Goal: Task Accomplishment & Management: Manage account settings

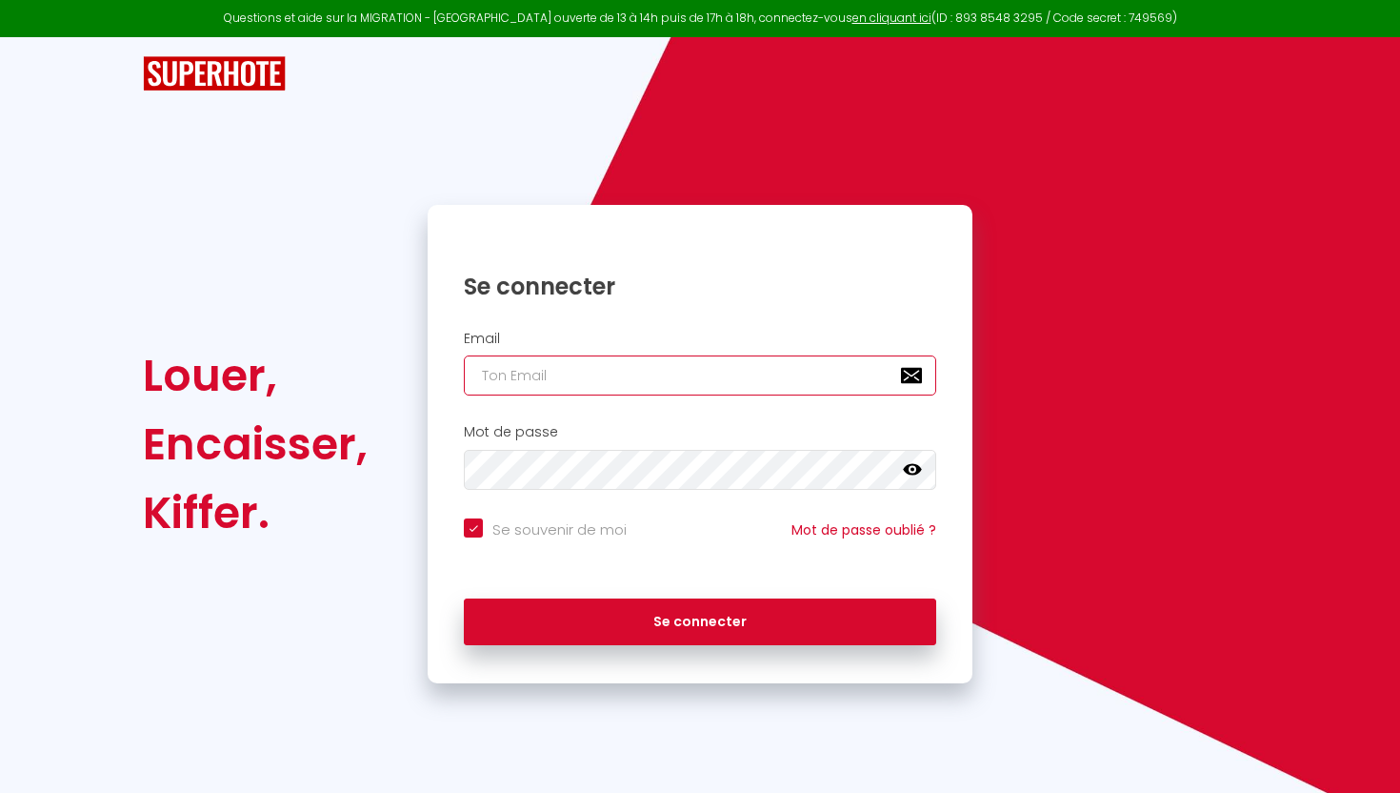
click at [550, 389] on input "email" at bounding box center [700, 375] width 472 height 40
type input "[EMAIL_ADDRESS][DOMAIN_NAME]"
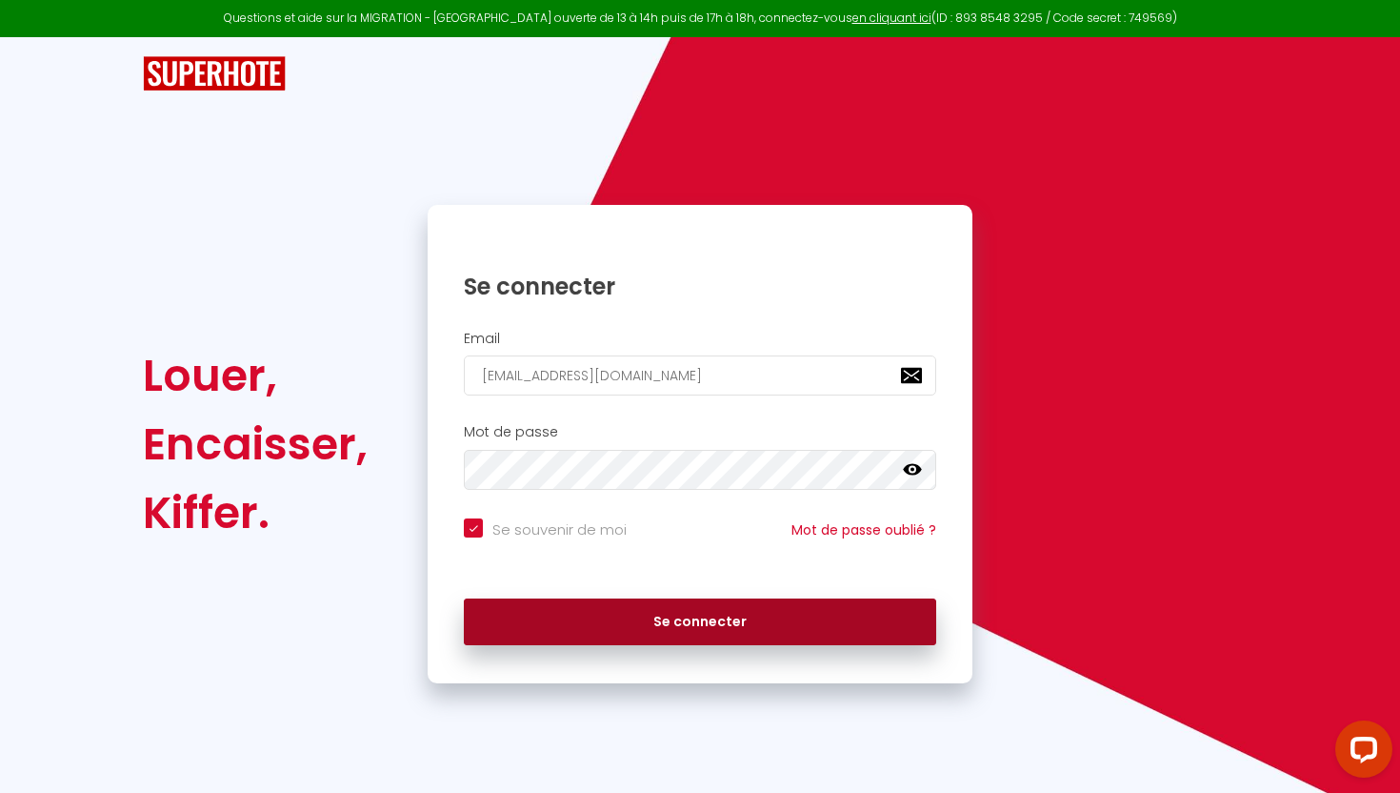
click at [773, 645] on button "Se connecter" at bounding box center [700, 622] width 472 height 48
checkbox input "true"
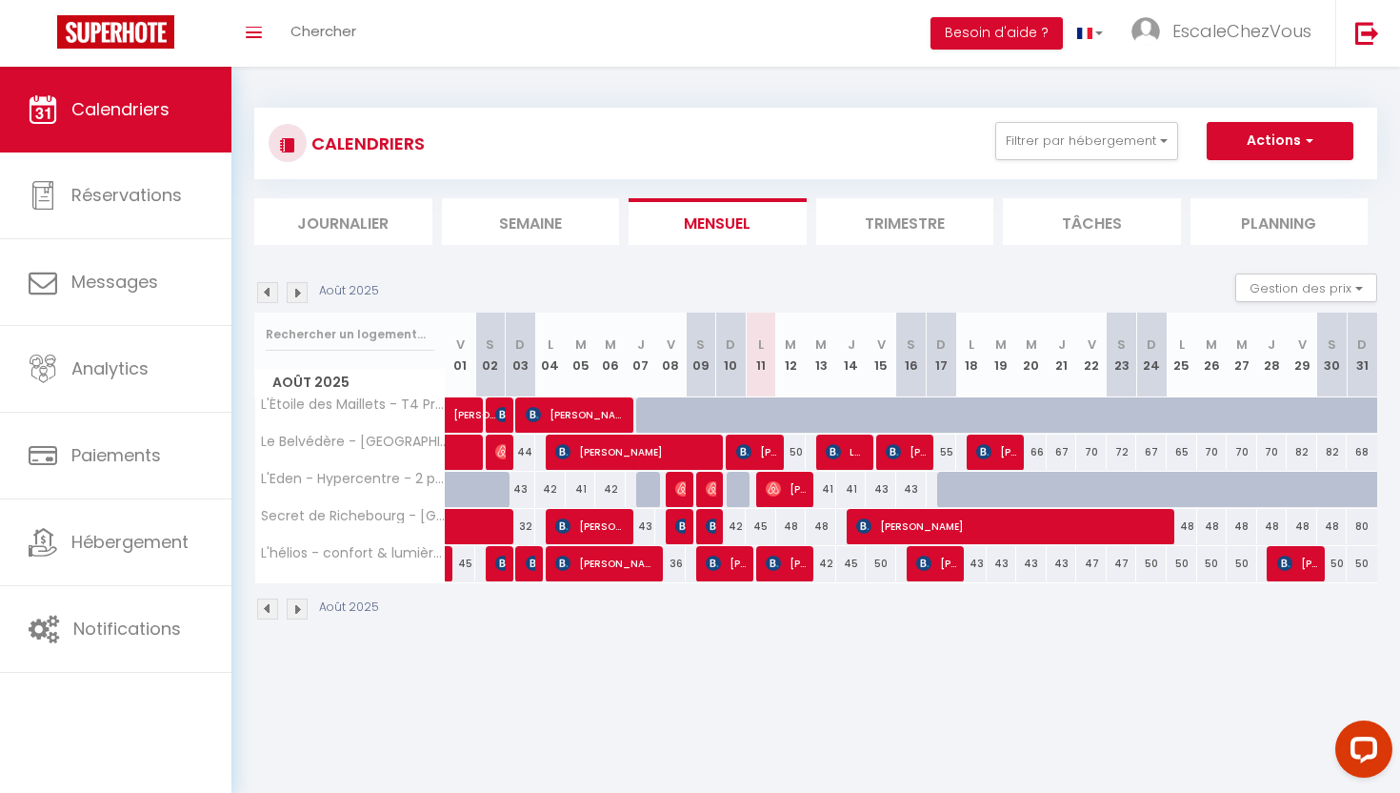
click at [1039, 456] on div "66" at bounding box center [1031, 451] width 30 height 35
type input "66"
type input "Mer 20 Août 2025"
type input "[DEMOGRAPHIC_DATA][DATE]"
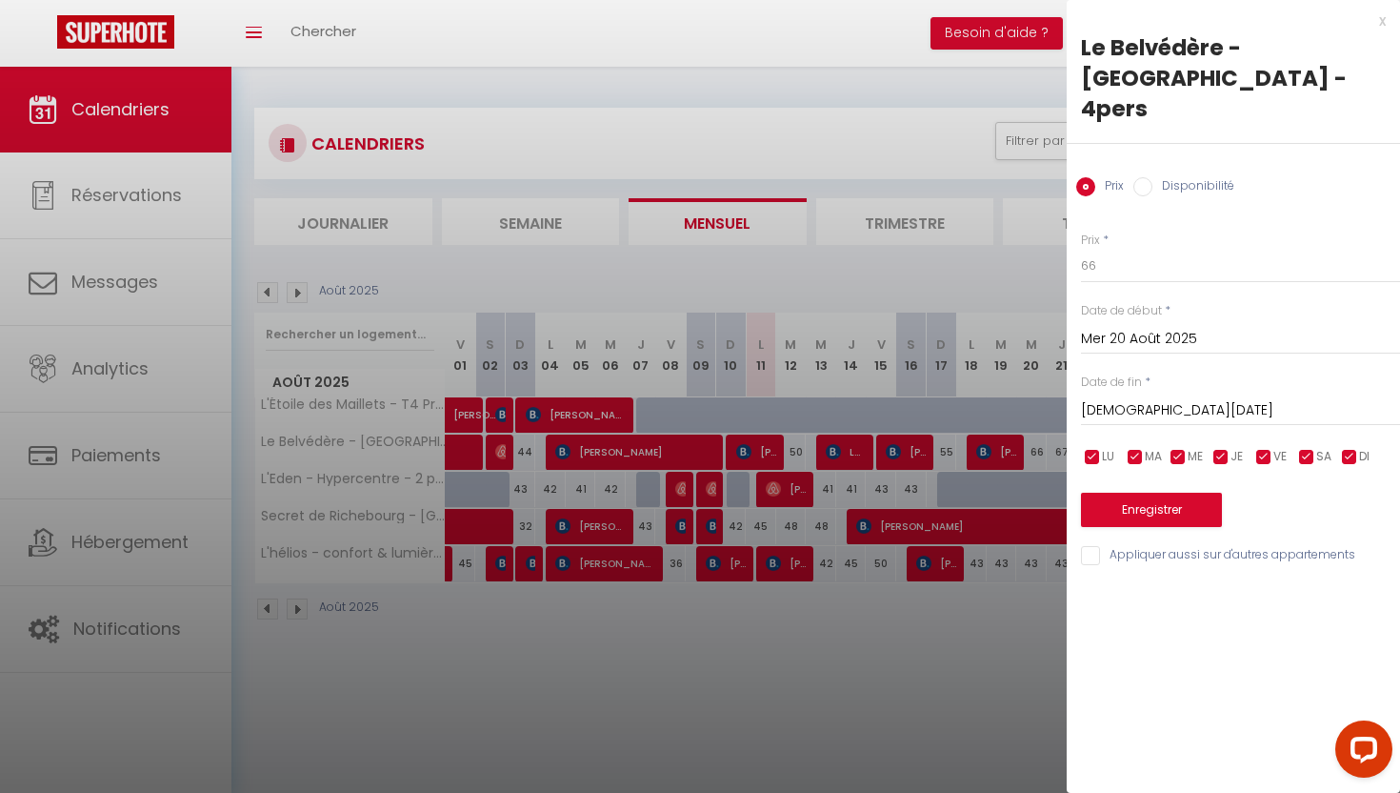
click at [1006, 407] on div at bounding box center [700, 396] width 1400 height 793
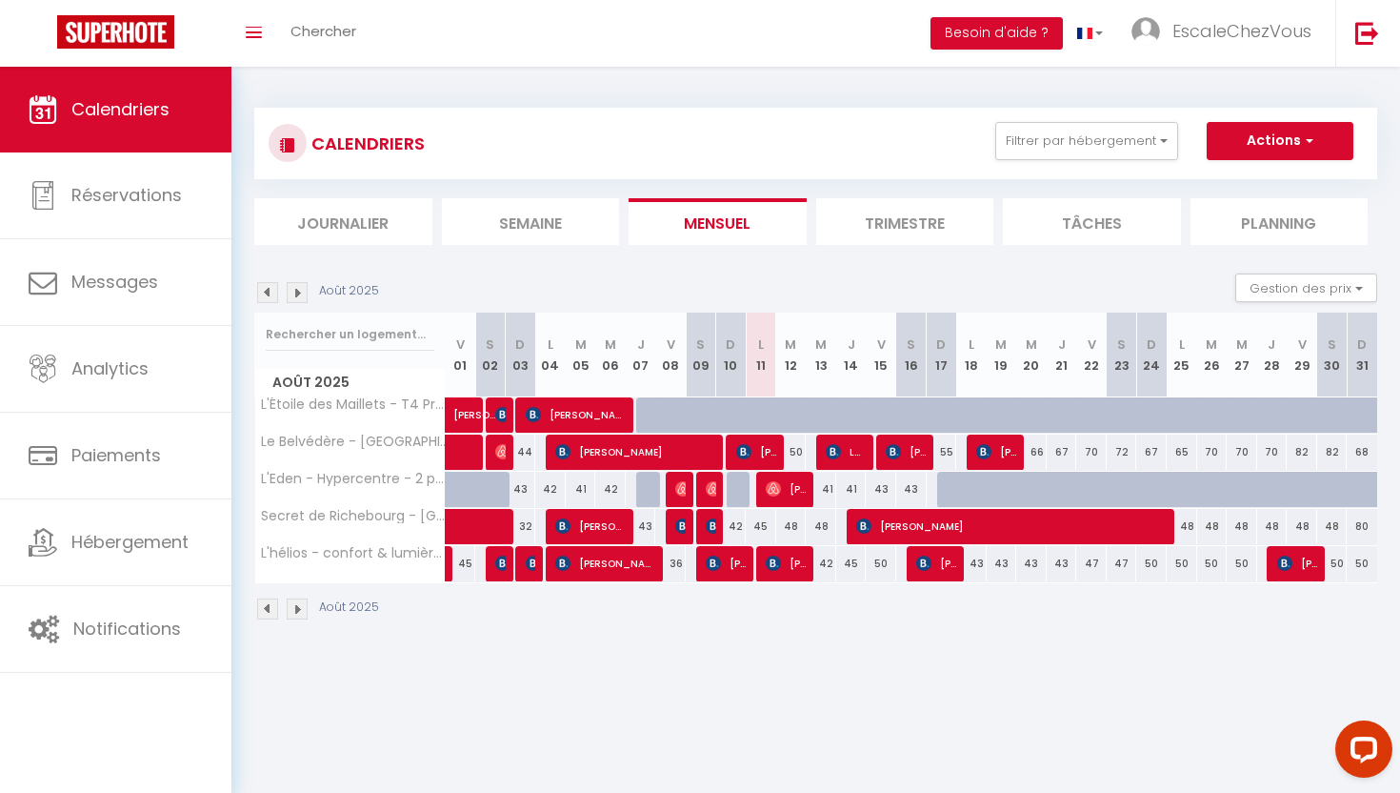
click at [1033, 444] on div "66" at bounding box center [1031, 451] width 30 height 35
type input "66"
type input "Mer 20 Août 2025"
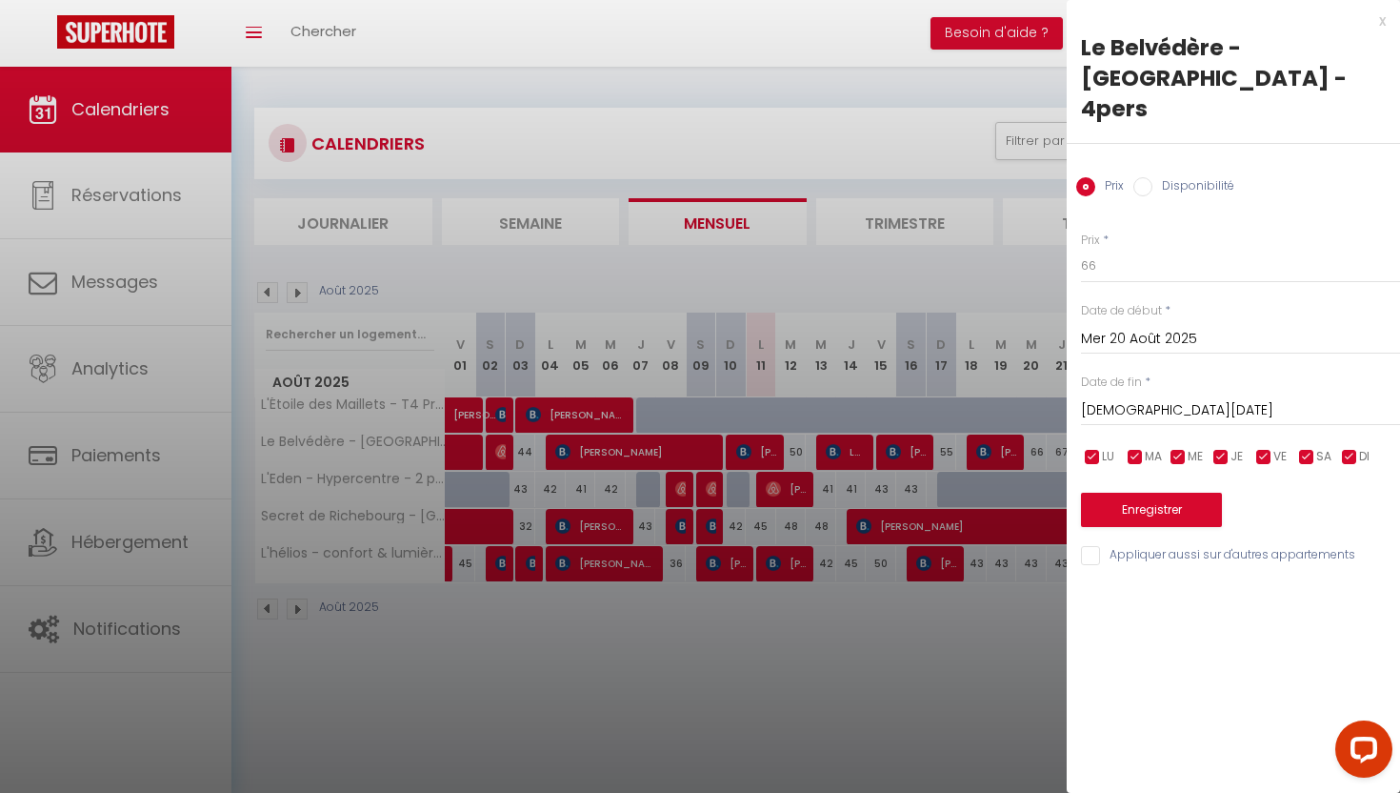
click at [1119, 398] on input "[DEMOGRAPHIC_DATA][DATE]" at bounding box center [1240, 410] width 319 height 25
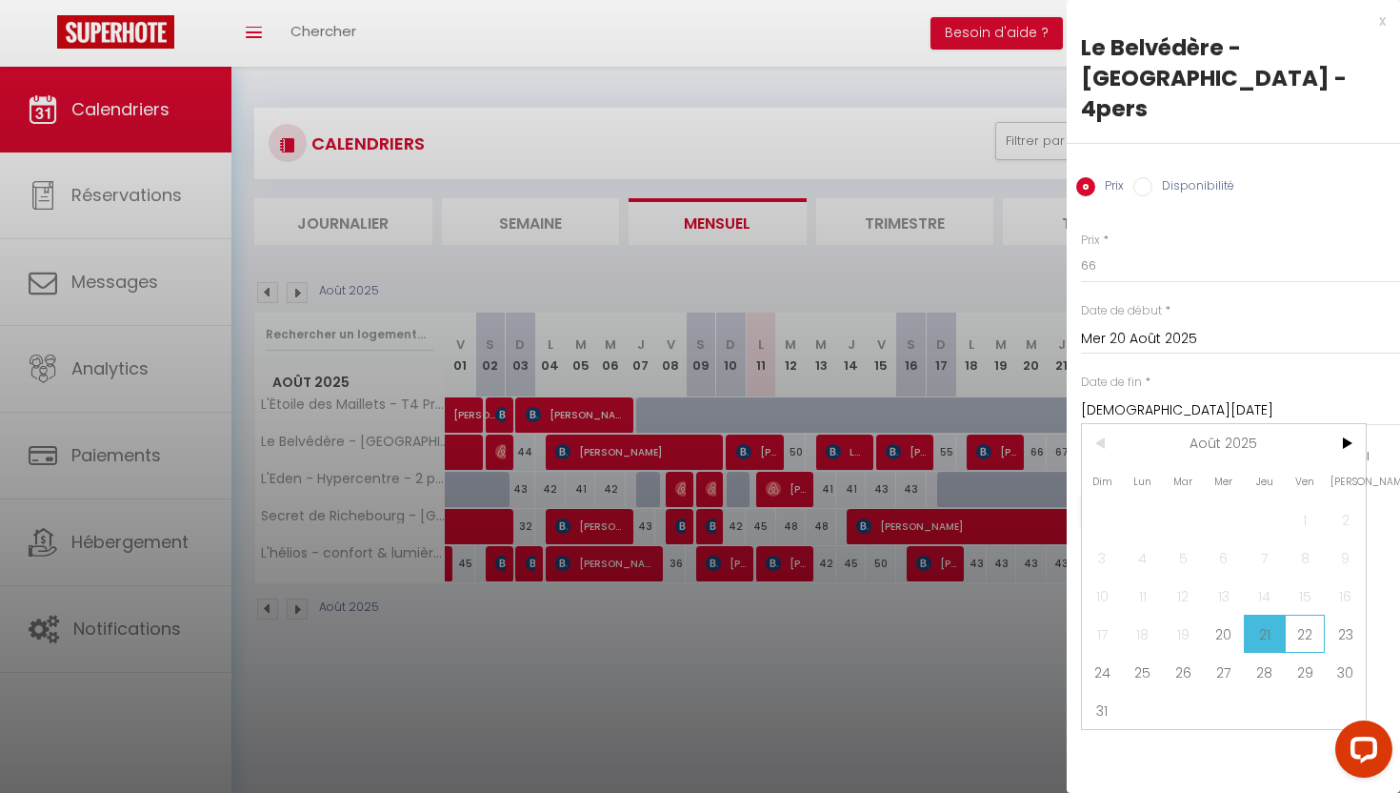
click at [1308, 614] on span "22" at bounding box center [1305, 633] width 41 height 38
type input "Ven 22 Août 2025"
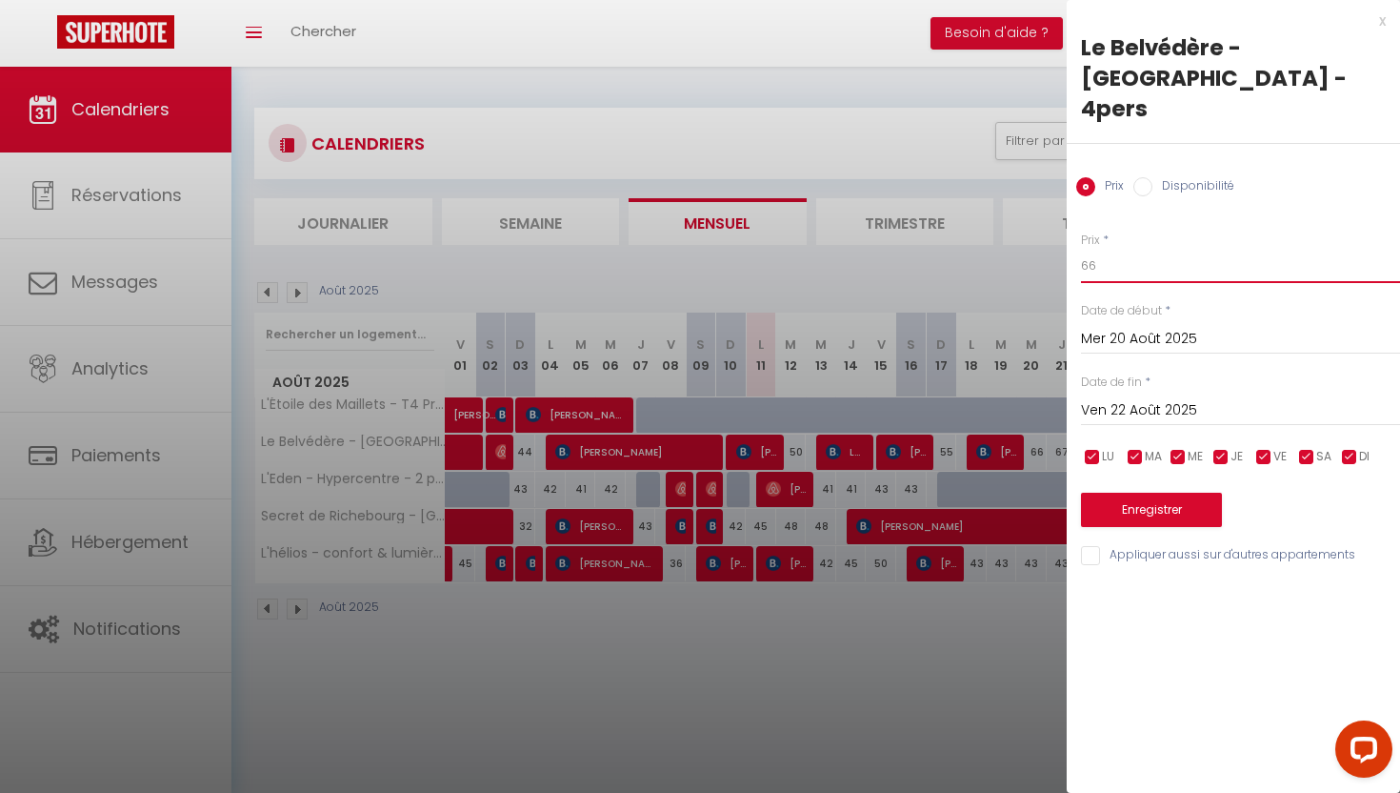
click at [1133, 250] on input "66" at bounding box center [1240, 266] width 319 height 34
type input "6"
type input "55"
click at [1118, 492] on button "Enregistrer" at bounding box center [1151, 509] width 141 height 34
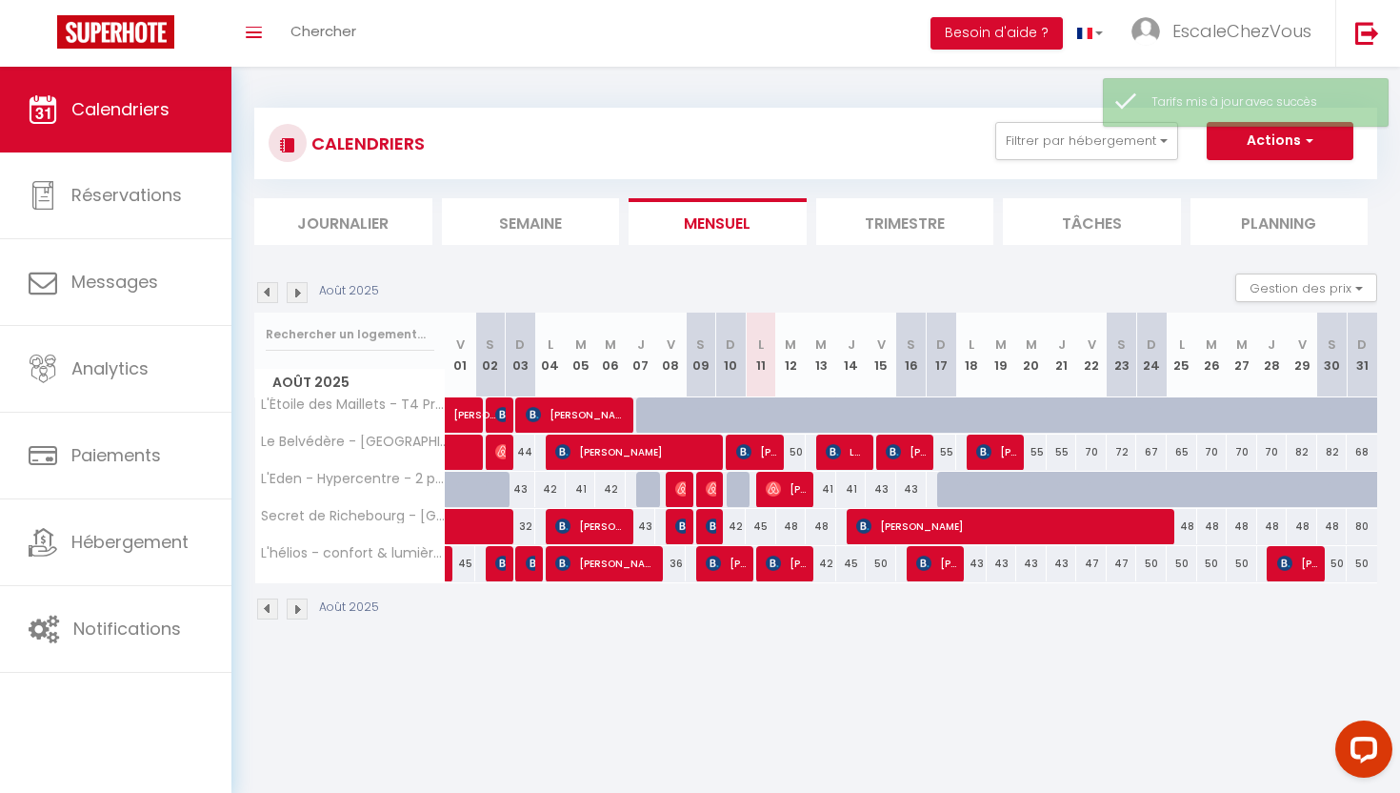
click at [1092, 455] on div "70" at bounding box center [1091, 451] width 30 height 35
type input "70"
type input "Ven 22 Août 2025"
type input "Sam 23 Août 2025"
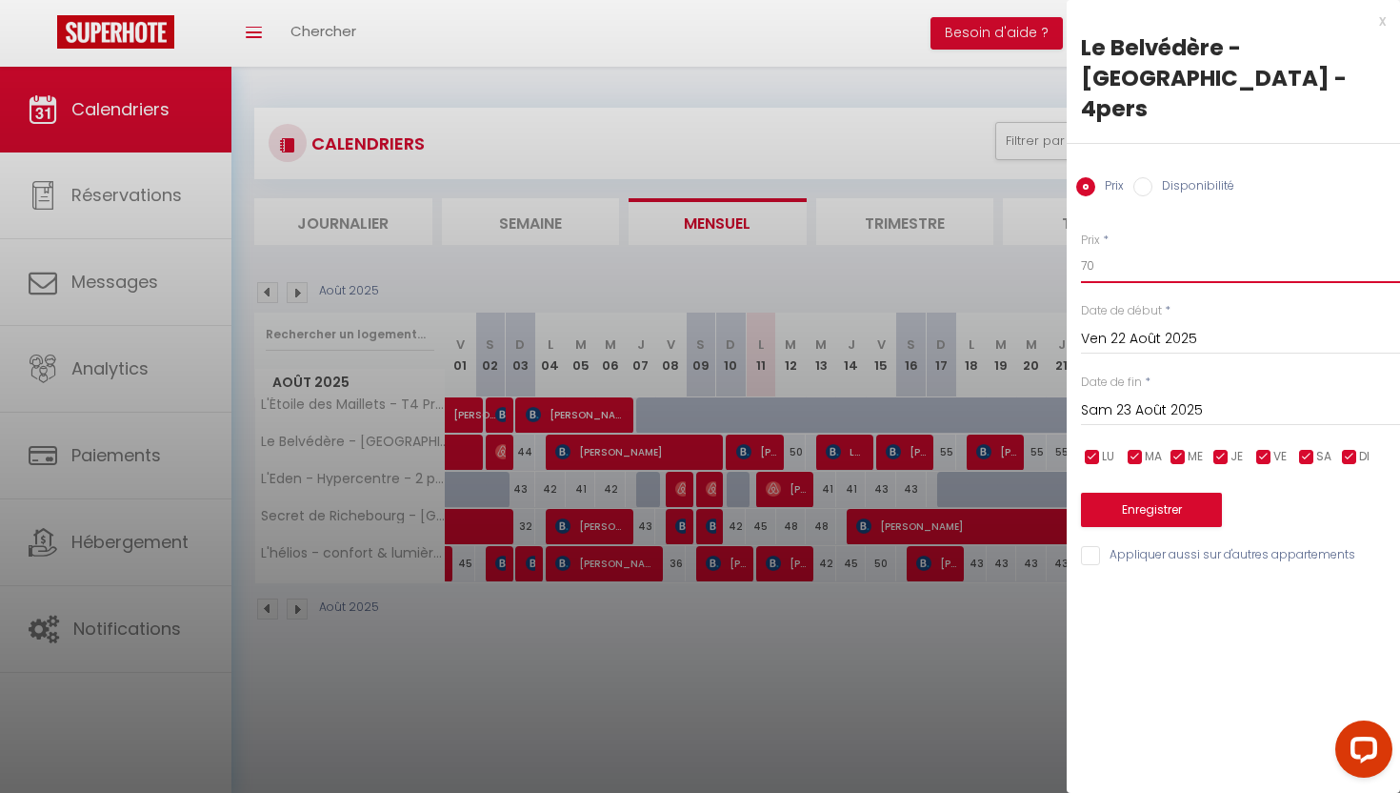
click at [1116, 249] on input "70" at bounding box center [1240, 266] width 319 height 34
type input "7"
type input "65"
click at [1108, 398] on input "Sam 23 Août 2025" at bounding box center [1240, 410] width 319 height 25
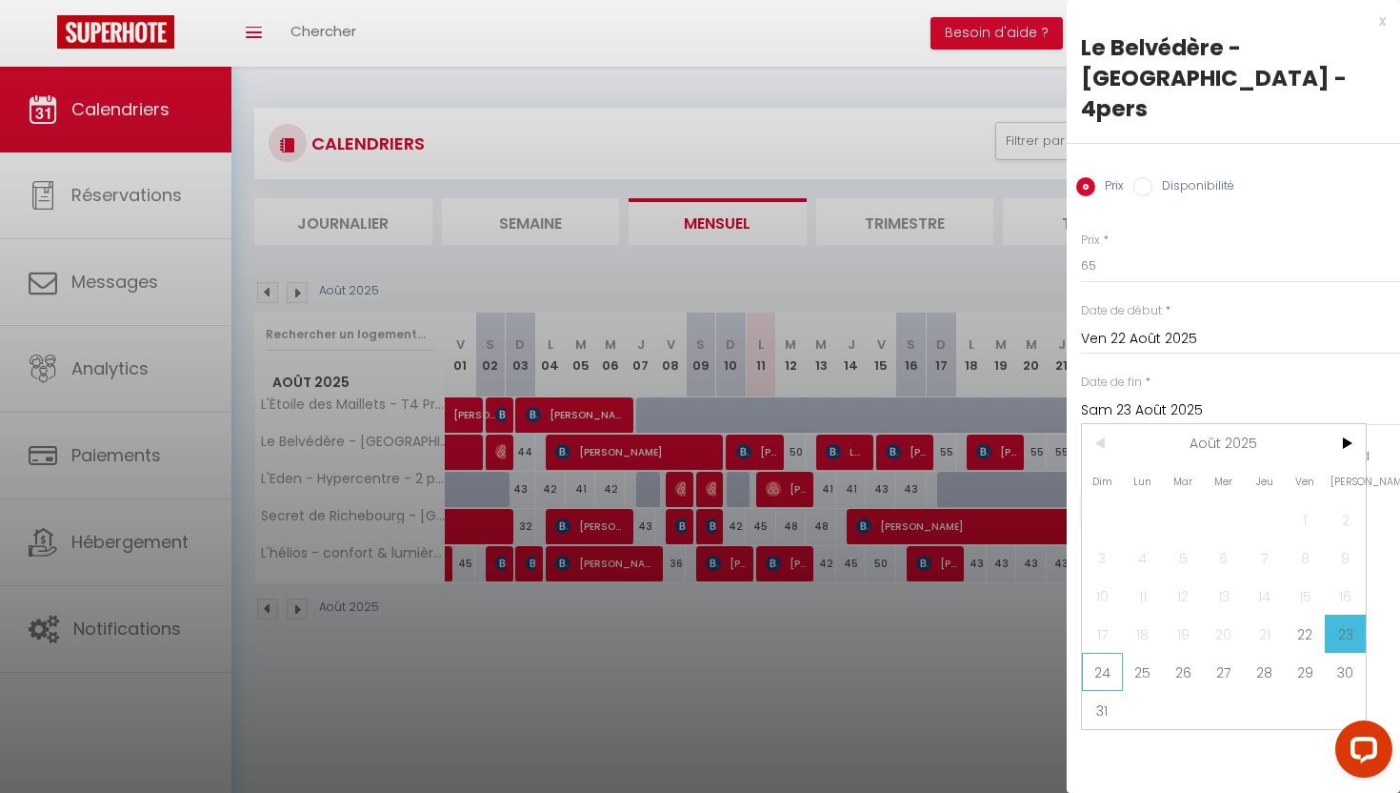
click at [1103, 652] on span "24" at bounding box center [1102, 671] width 41 height 38
type input "Dim 24 Août 2025"
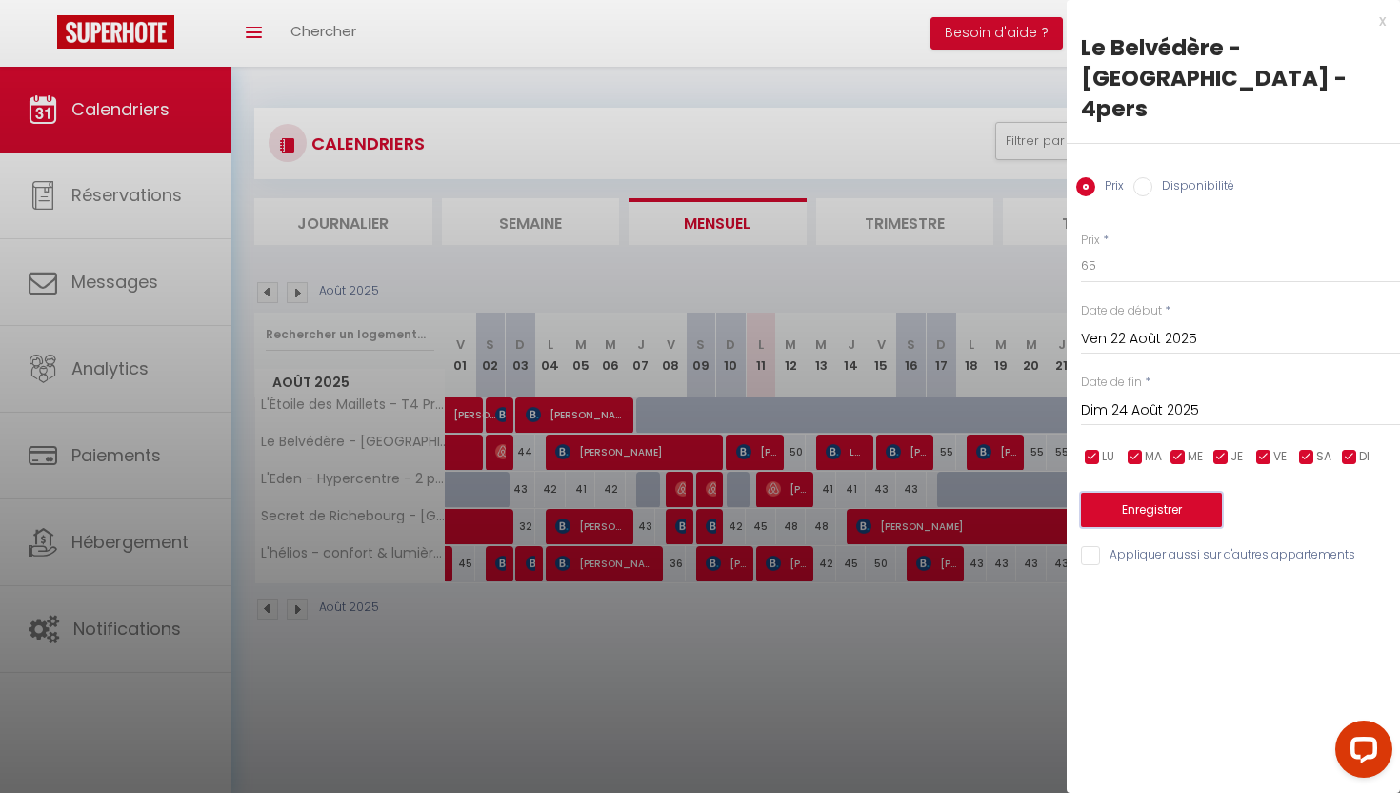
click at [1166, 492] on button "Enregistrer" at bounding box center [1151, 509] width 141 height 34
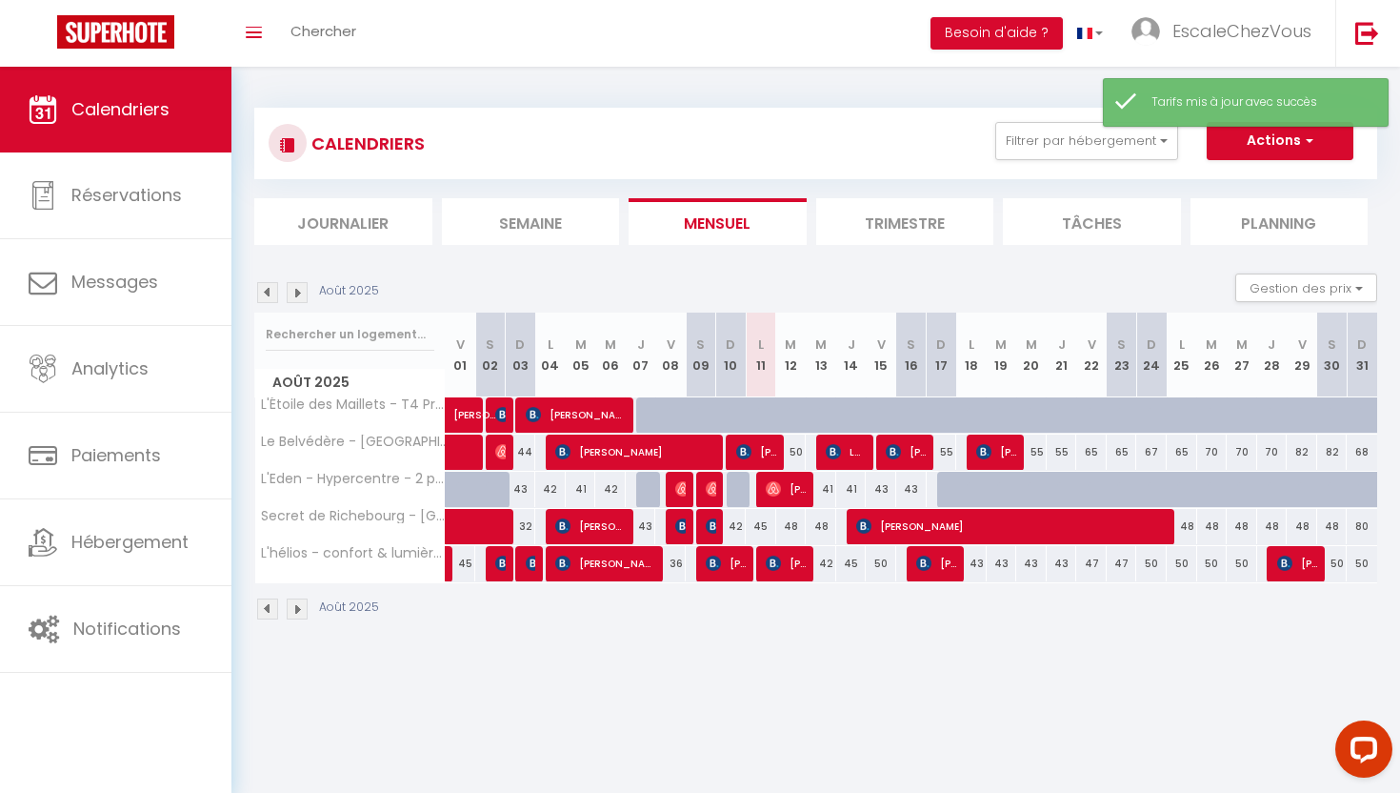
click at [1154, 457] on div "67" at bounding box center [1151, 451] width 30 height 35
type input "67"
type input "Dim 24 Août 2025"
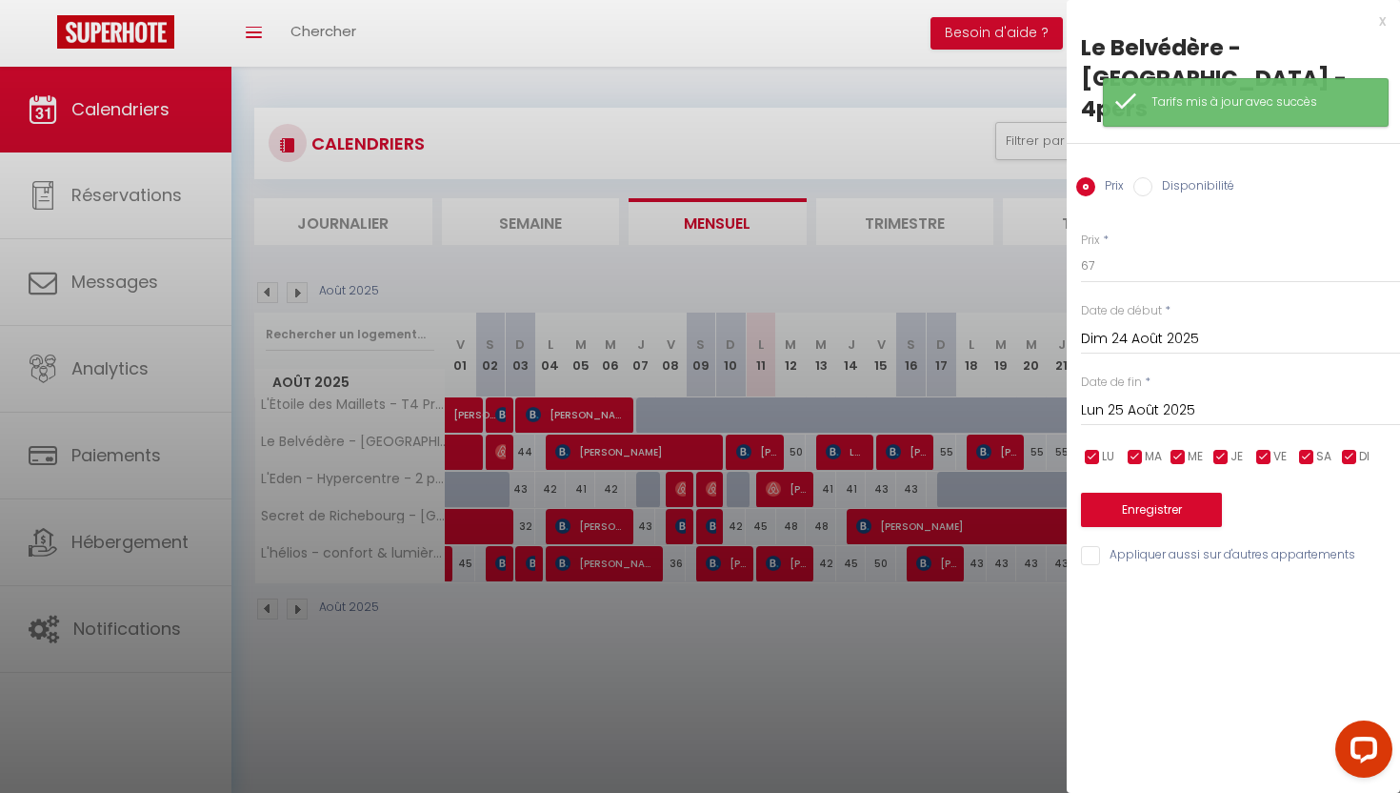
click at [1150, 398] on input "Lun 25 Août 2025" at bounding box center [1240, 410] width 319 height 25
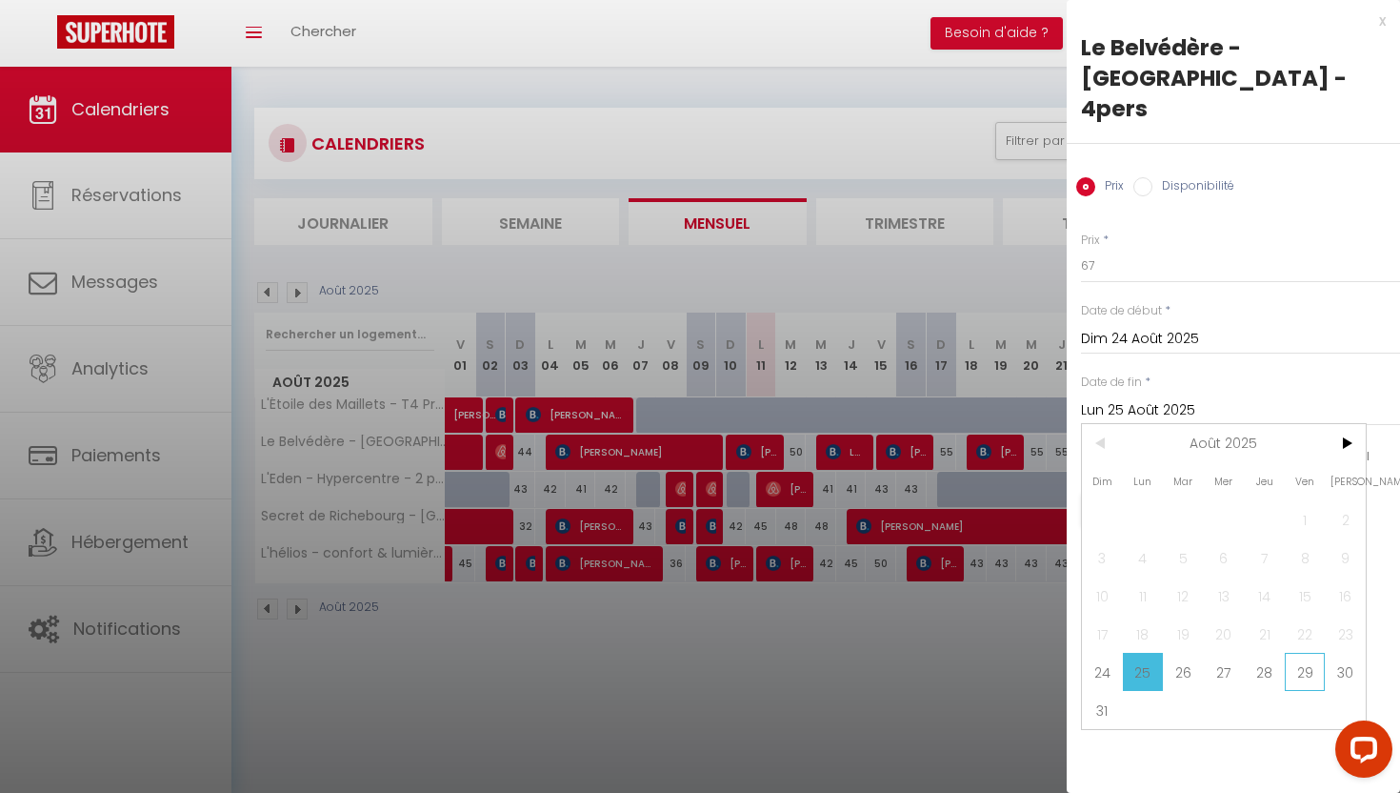
click at [1290, 652] on span "29" at bounding box center [1305, 671] width 41 height 38
type input "Ven 29 Août 2025"
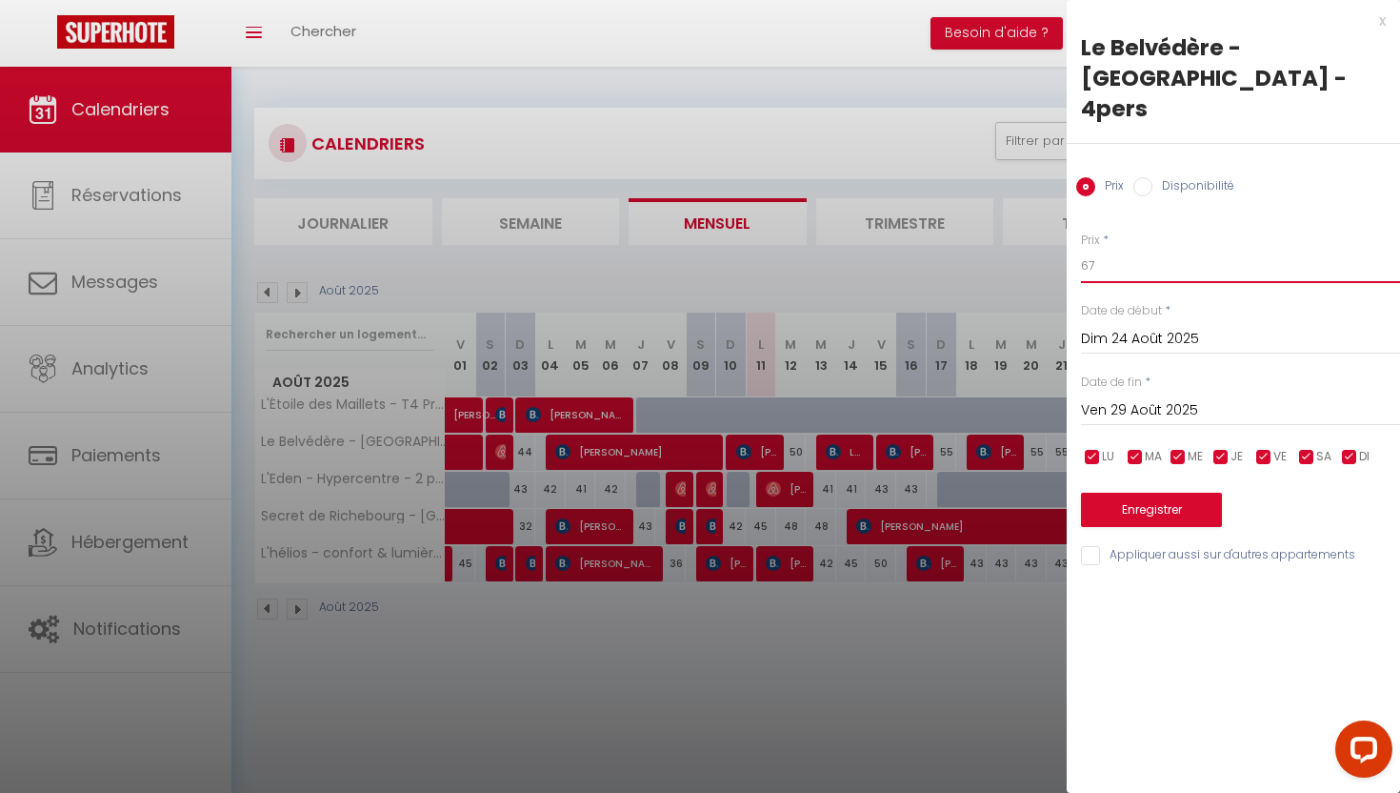
click at [1130, 249] on input "67" at bounding box center [1240, 266] width 319 height 34
type input "6"
type input "57"
click at [1120, 492] on button "Enregistrer" at bounding box center [1151, 509] width 141 height 34
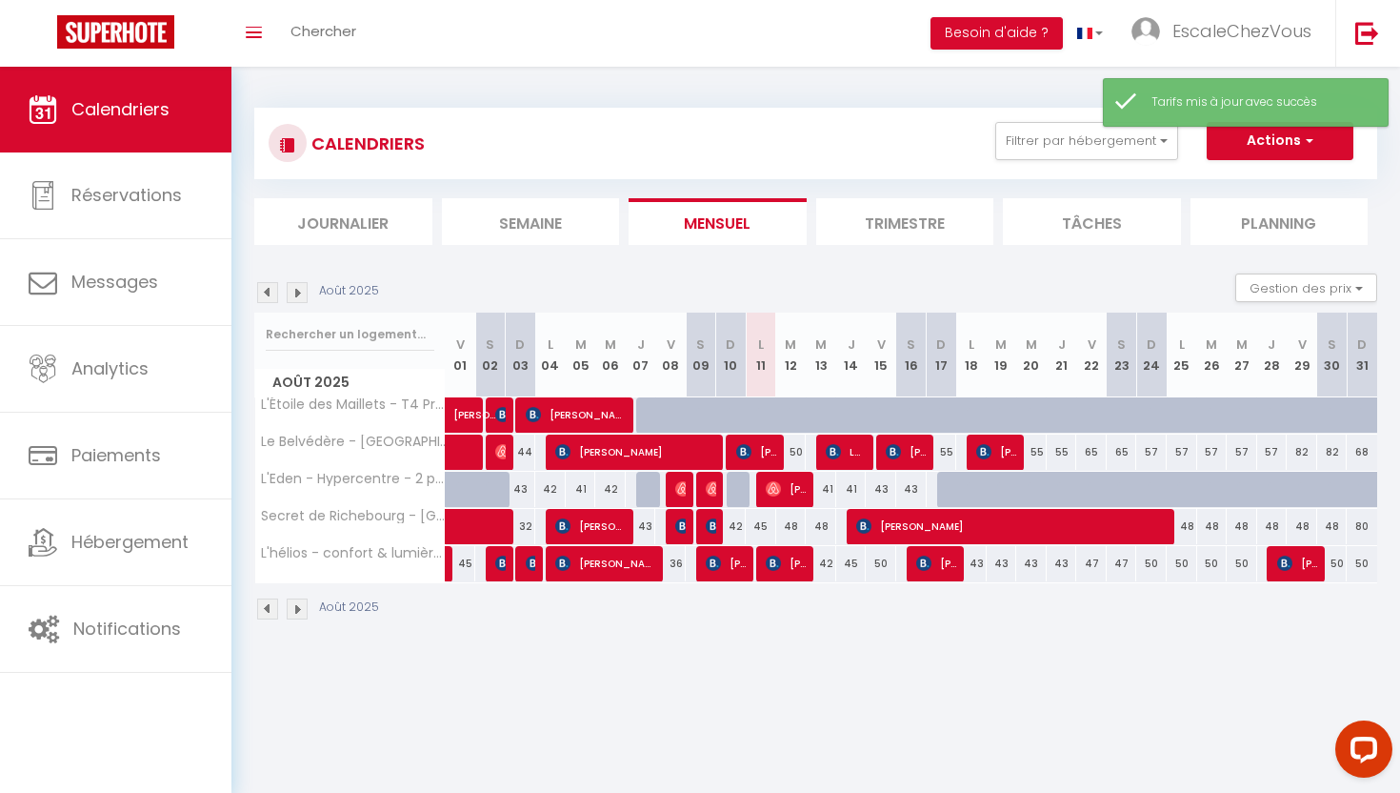
click at [1299, 456] on div "82" at bounding box center [1302, 451] width 30 height 35
type input "82"
type input "Ven 29 Août 2025"
type input "[DATE]"
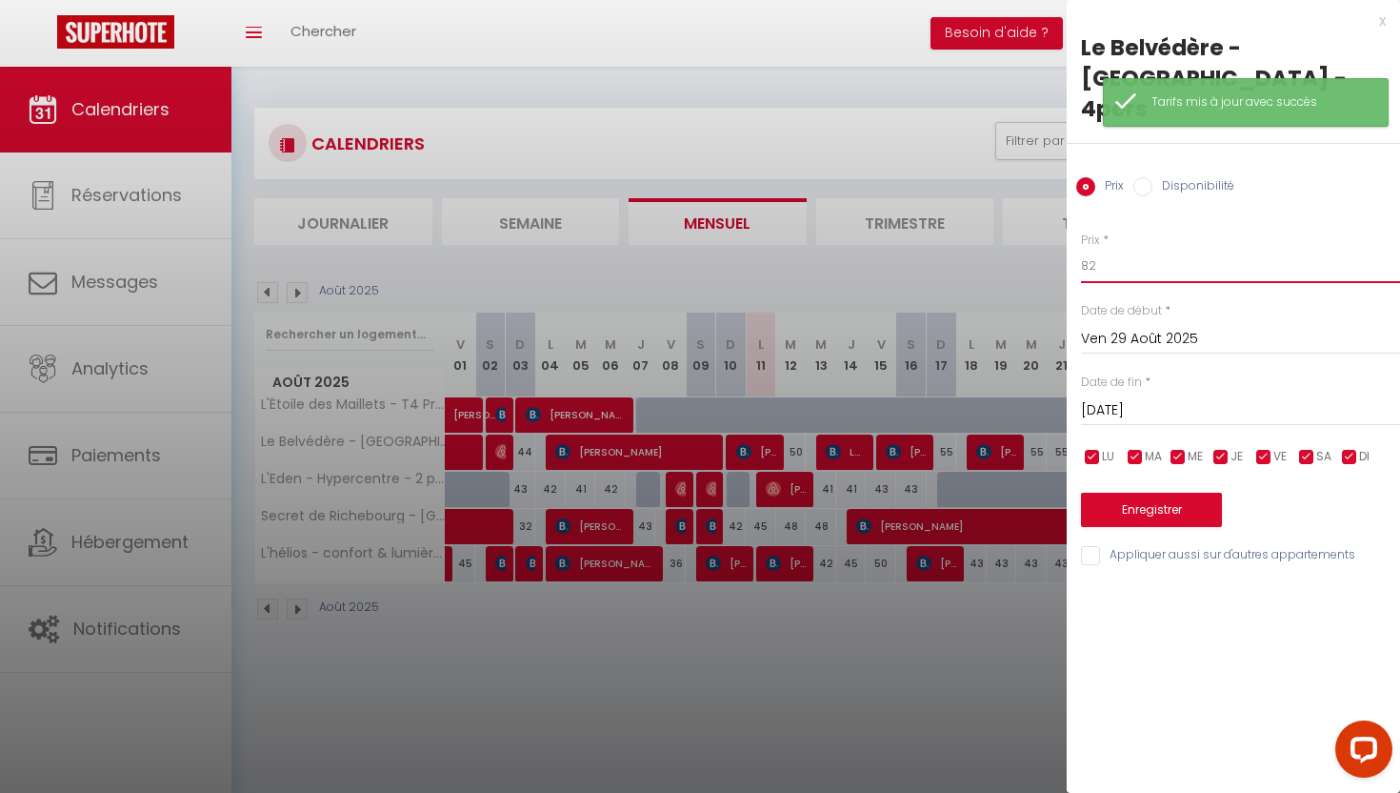
click at [1134, 249] on input "82" at bounding box center [1240, 266] width 319 height 34
type input "8"
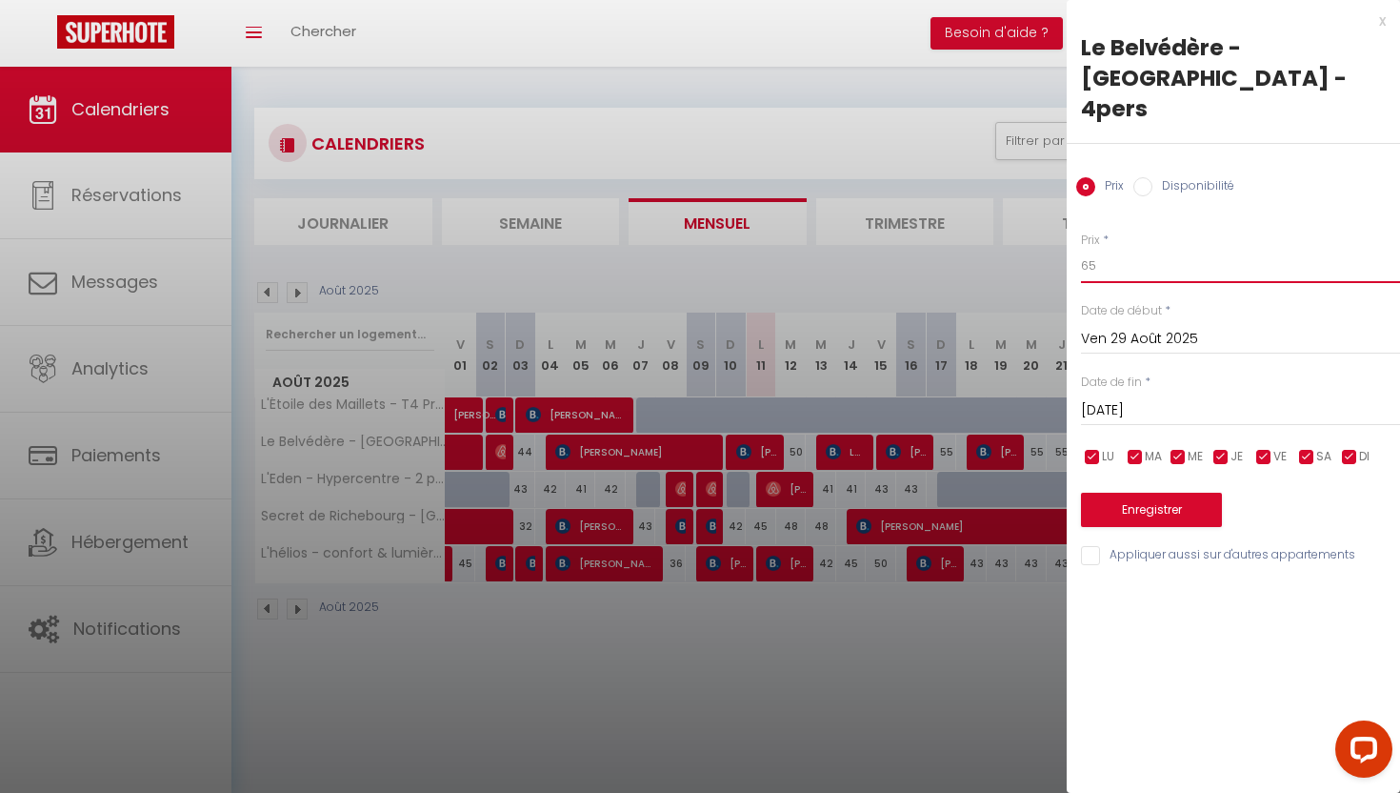
type input "65"
click at [1109, 398] on input "[DATE]" at bounding box center [1240, 410] width 319 height 25
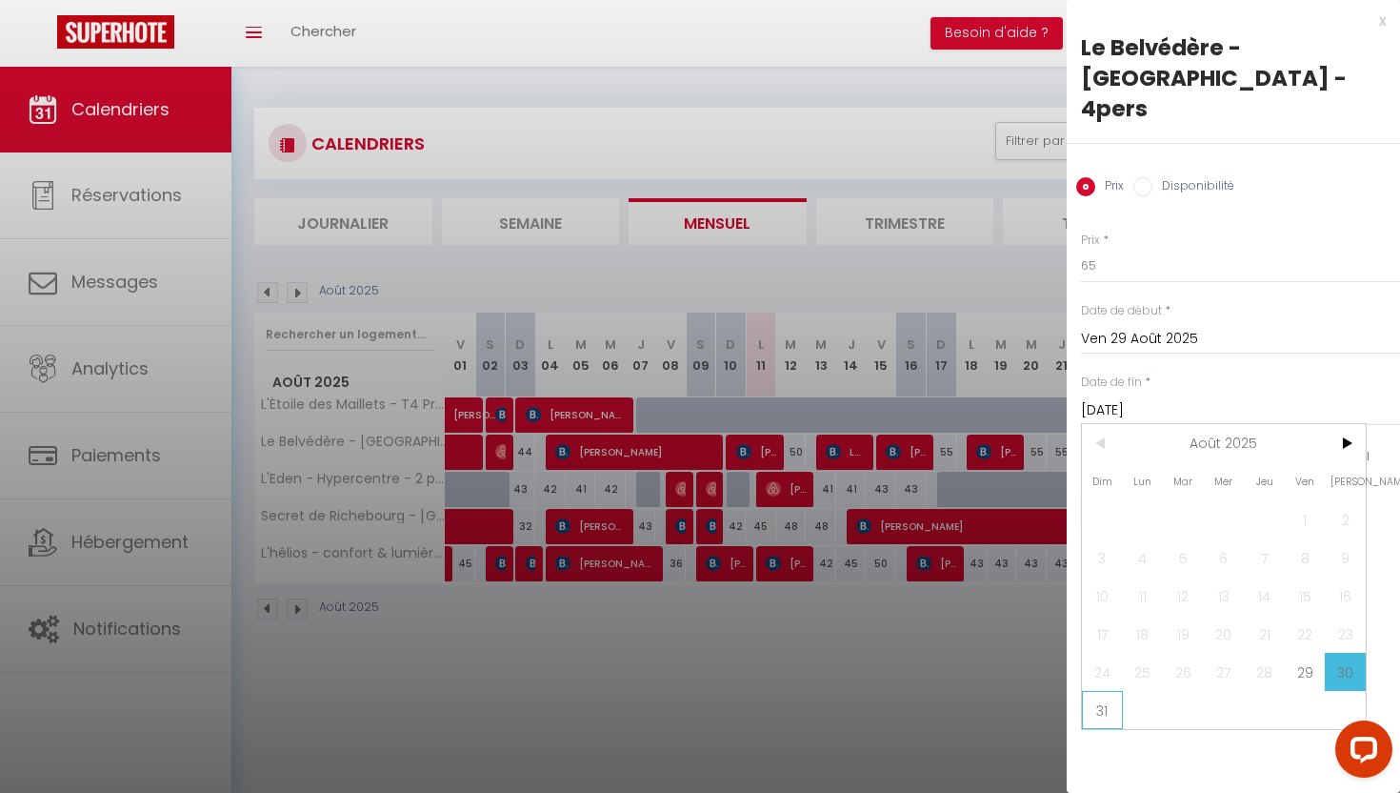
click at [1093, 691] on span "31" at bounding box center [1102, 710] width 41 height 38
type input "Dim 31 Août 2025"
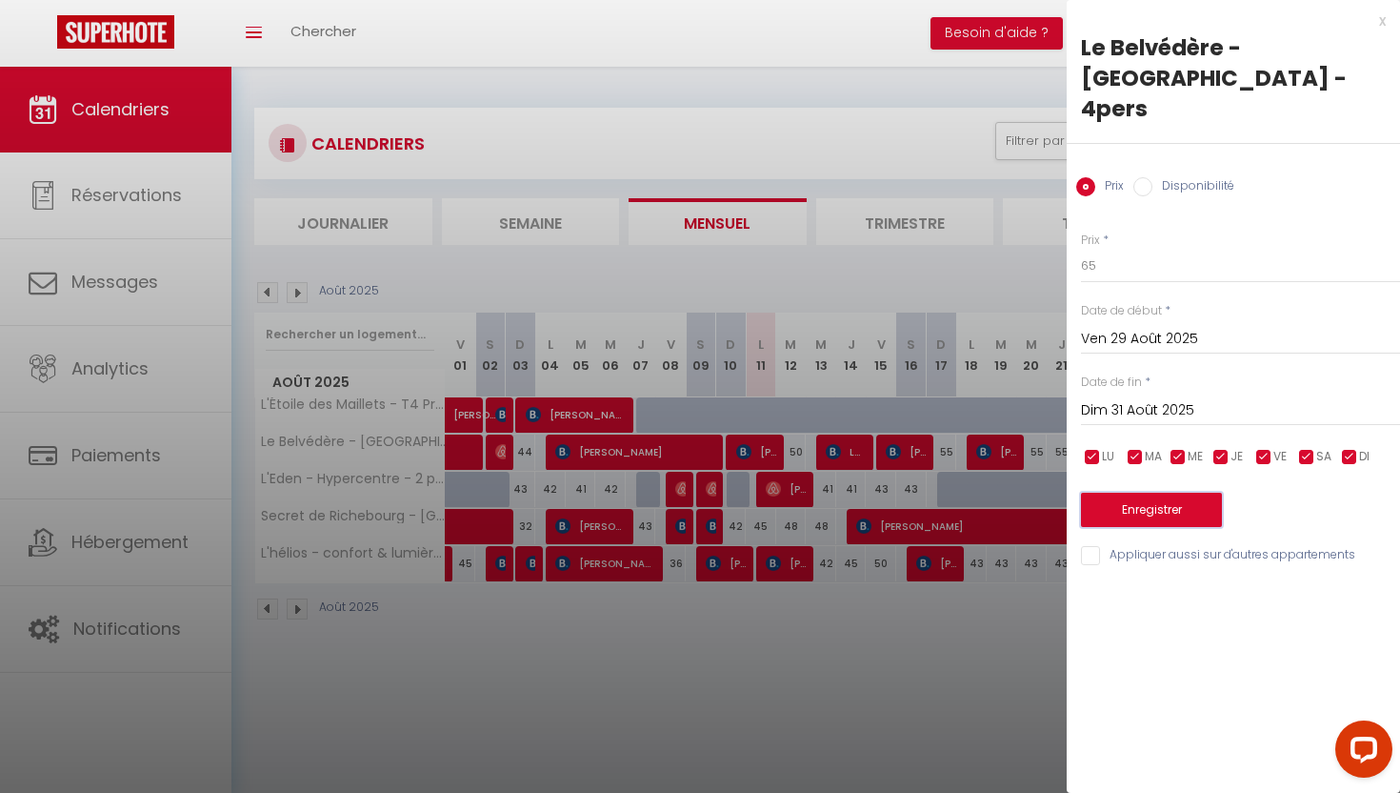
click at [1174, 492] on button "Enregistrer" at bounding box center [1151, 509] width 141 height 34
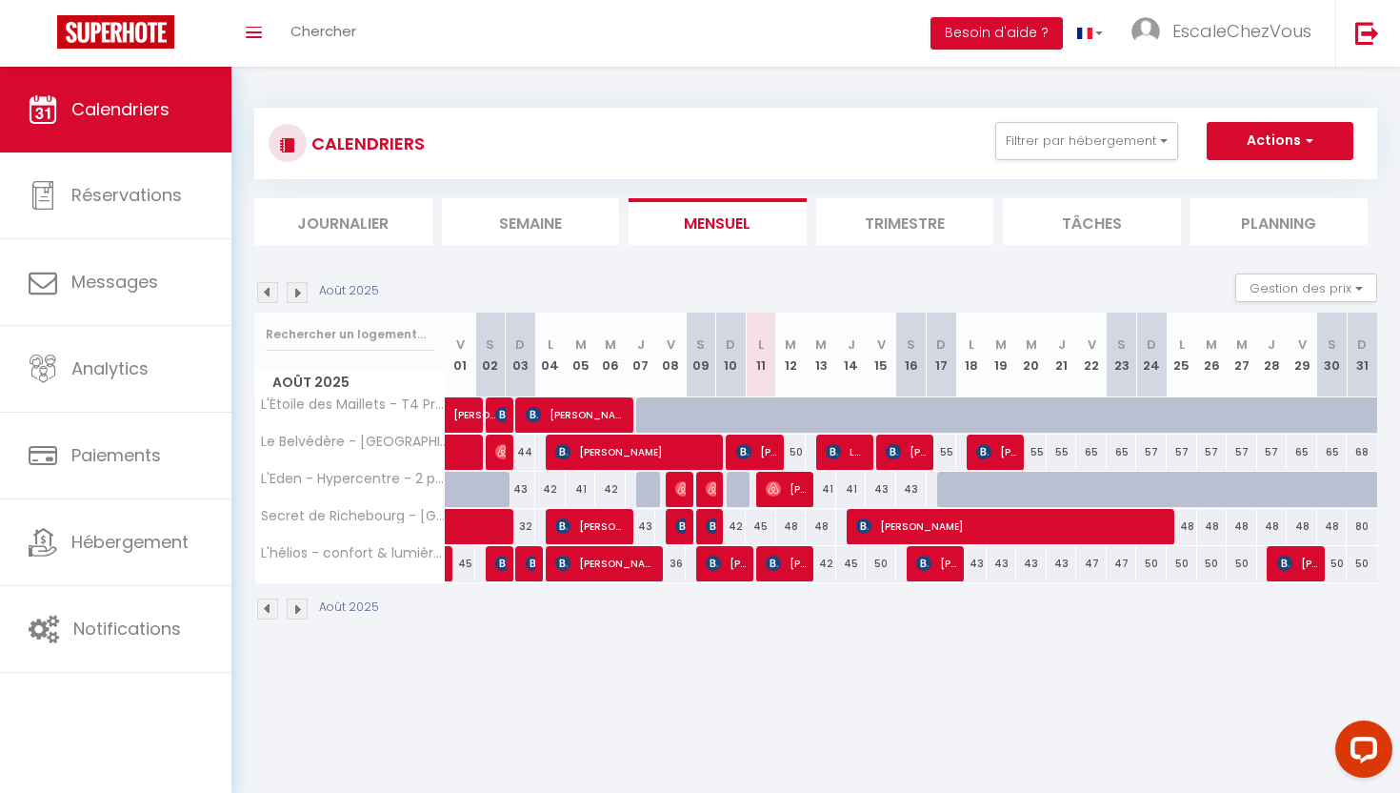
click at [881, 570] on div "50" at bounding box center [881, 563] width 30 height 35
type input "50"
type input "Ven 15 Août 2025"
type input "[PERSON_NAME][DATE]"
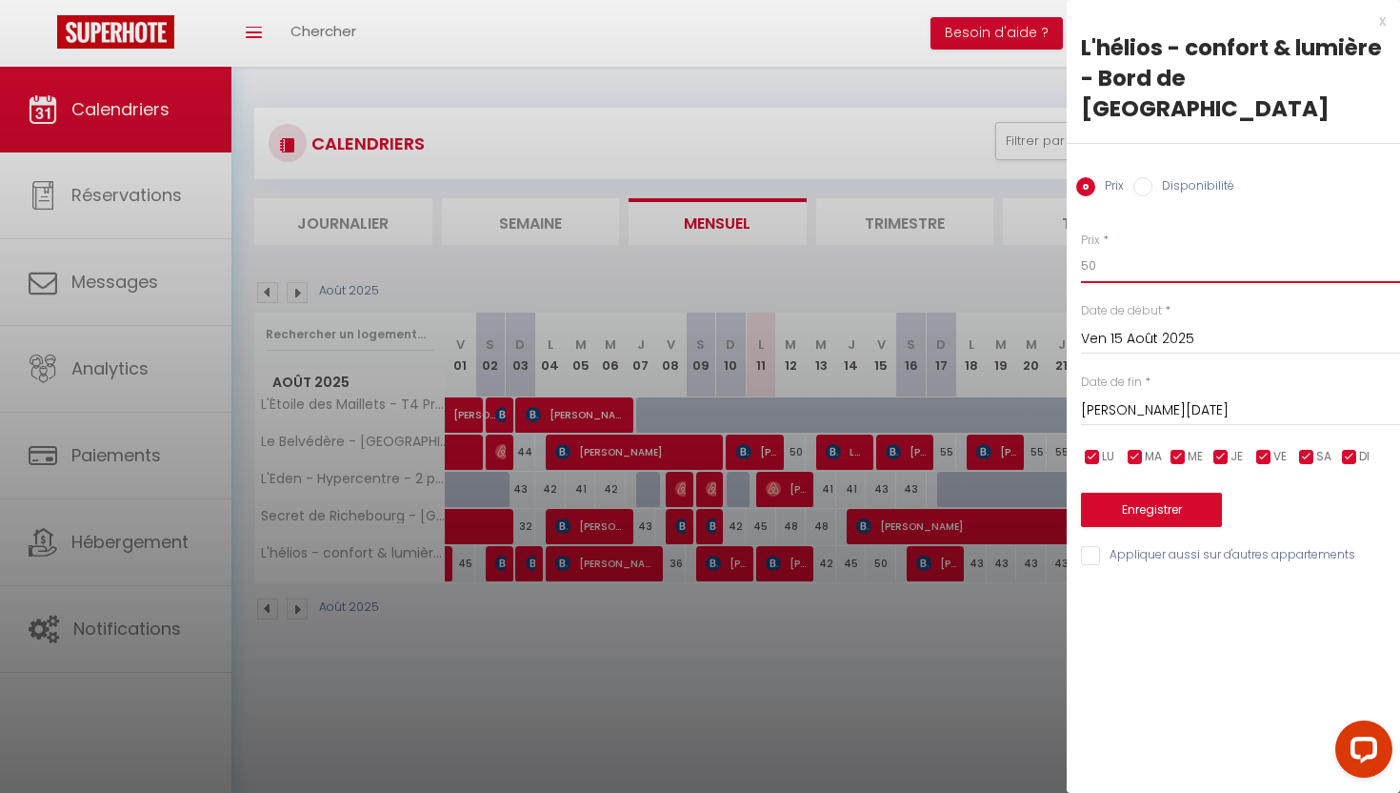
click at [1122, 249] on input "50" at bounding box center [1240, 266] width 319 height 34
type input "5"
type input "45"
click at [1132, 492] on button "Enregistrer" at bounding box center [1151, 509] width 141 height 34
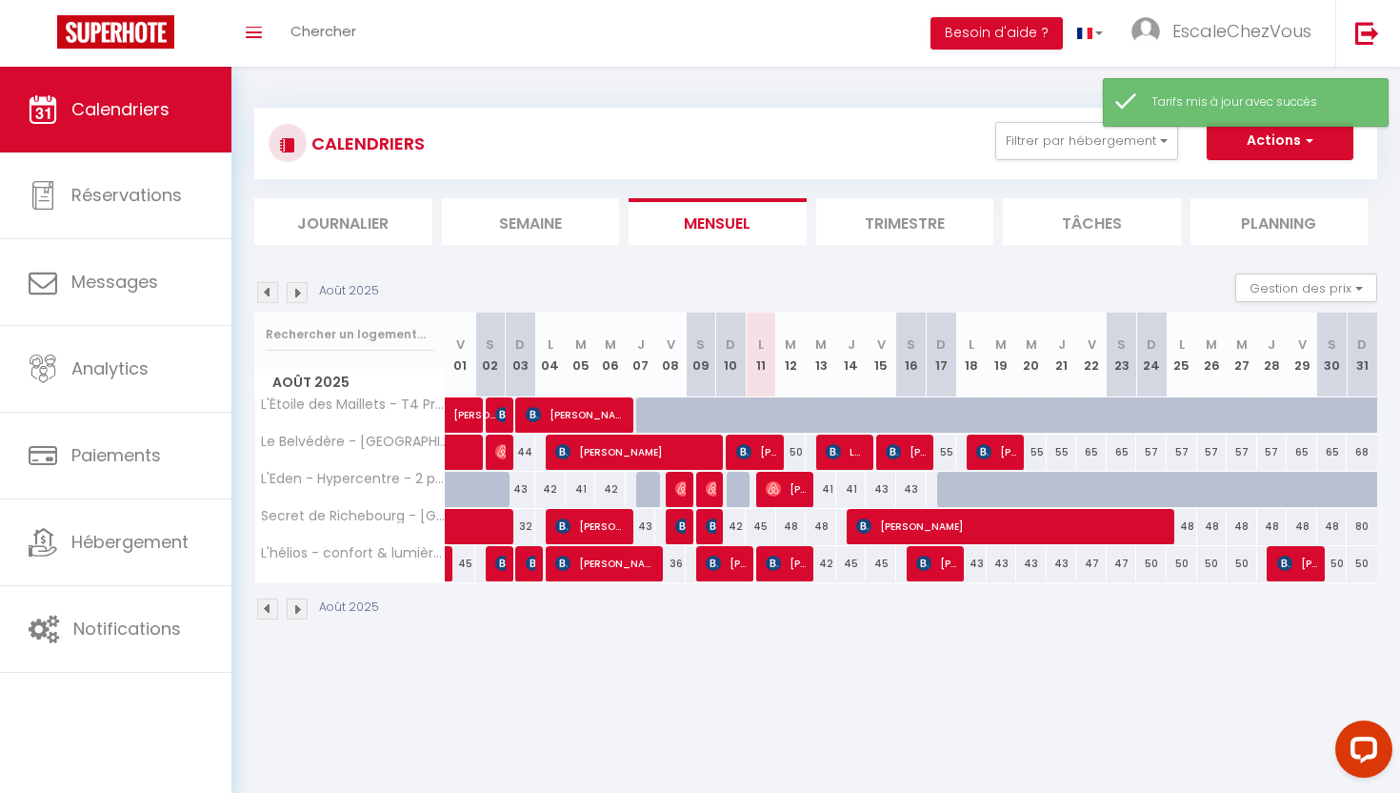
click at [821, 568] on div "42" at bounding box center [821, 563] width 30 height 35
type input "42"
type input "Mer 13 Août 2025"
type input "[DEMOGRAPHIC_DATA][DATE]"
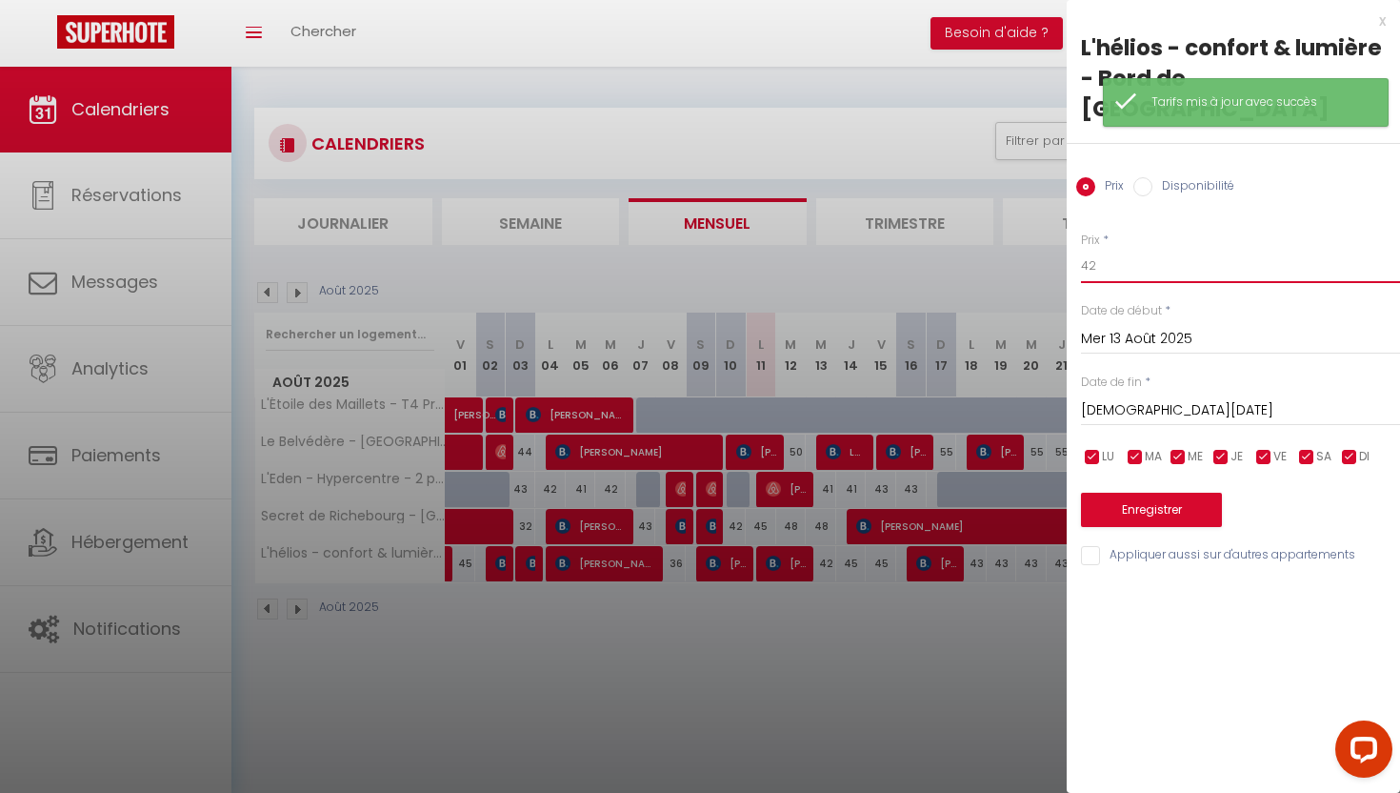
click at [1115, 249] on input "42" at bounding box center [1240, 266] width 319 height 34
type input "4"
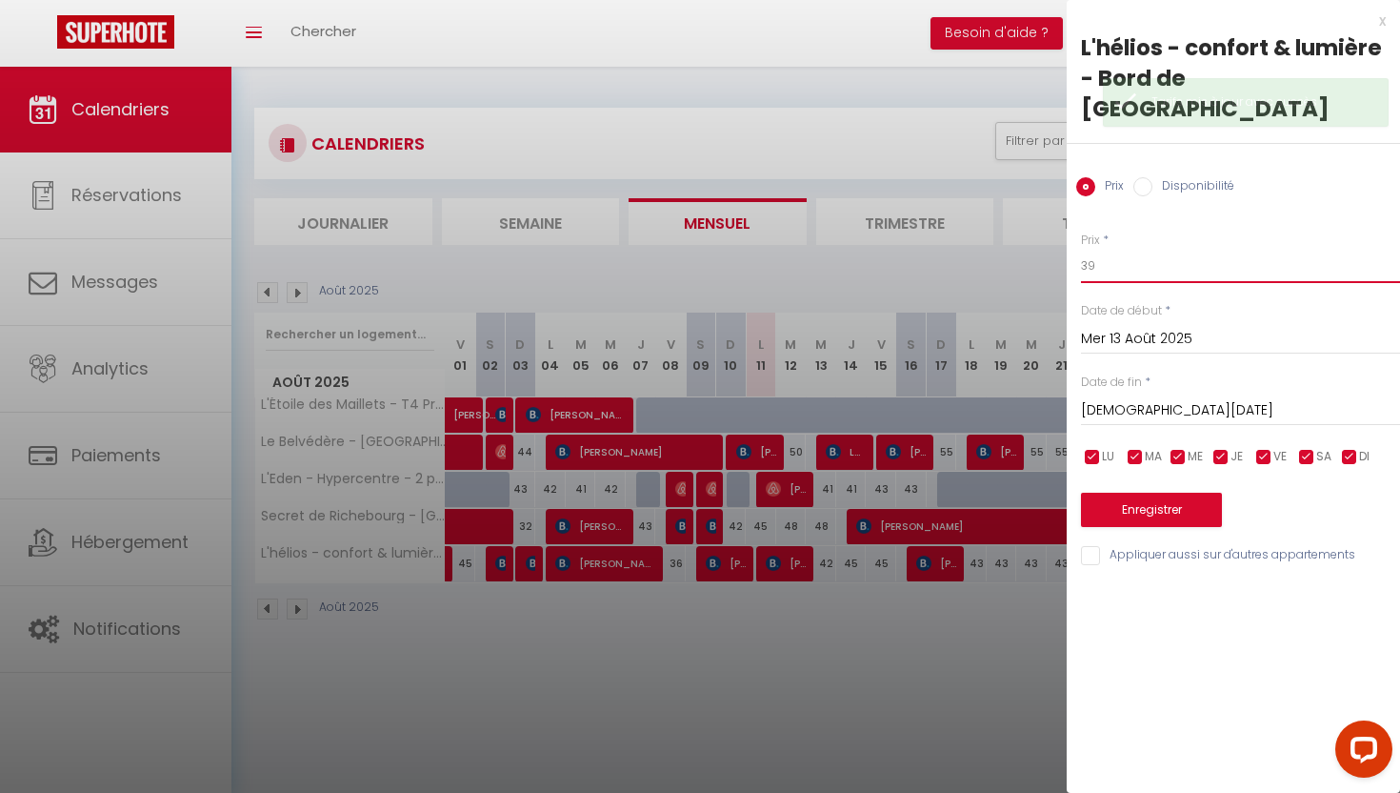
type input "39"
click at [1103, 398] on input "[DEMOGRAPHIC_DATA][DATE]" at bounding box center [1240, 410] width 319 height 25
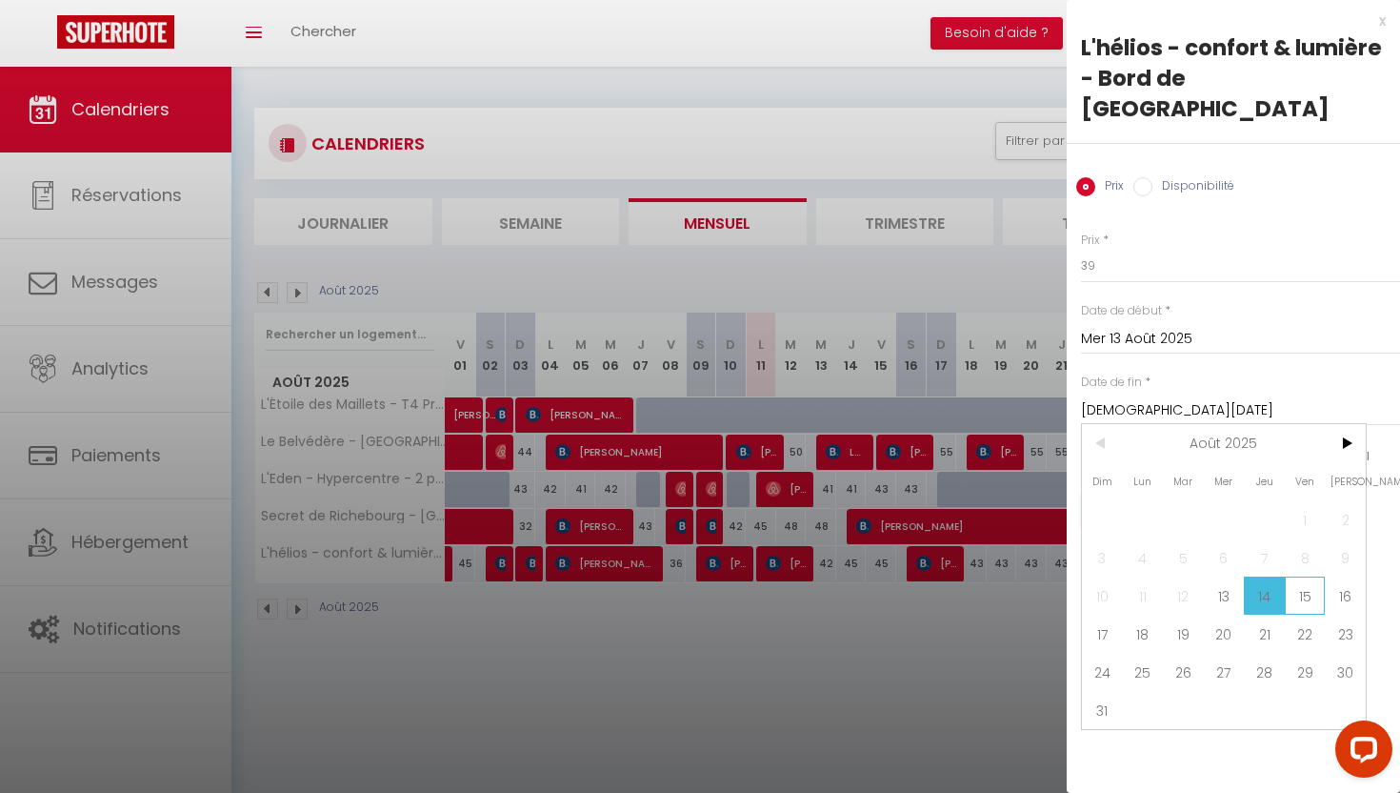
click at [1310, 576] on span "15" at bounding box center [1305, 595] width 41 height 38
type input "Ven 15 Août 2025"
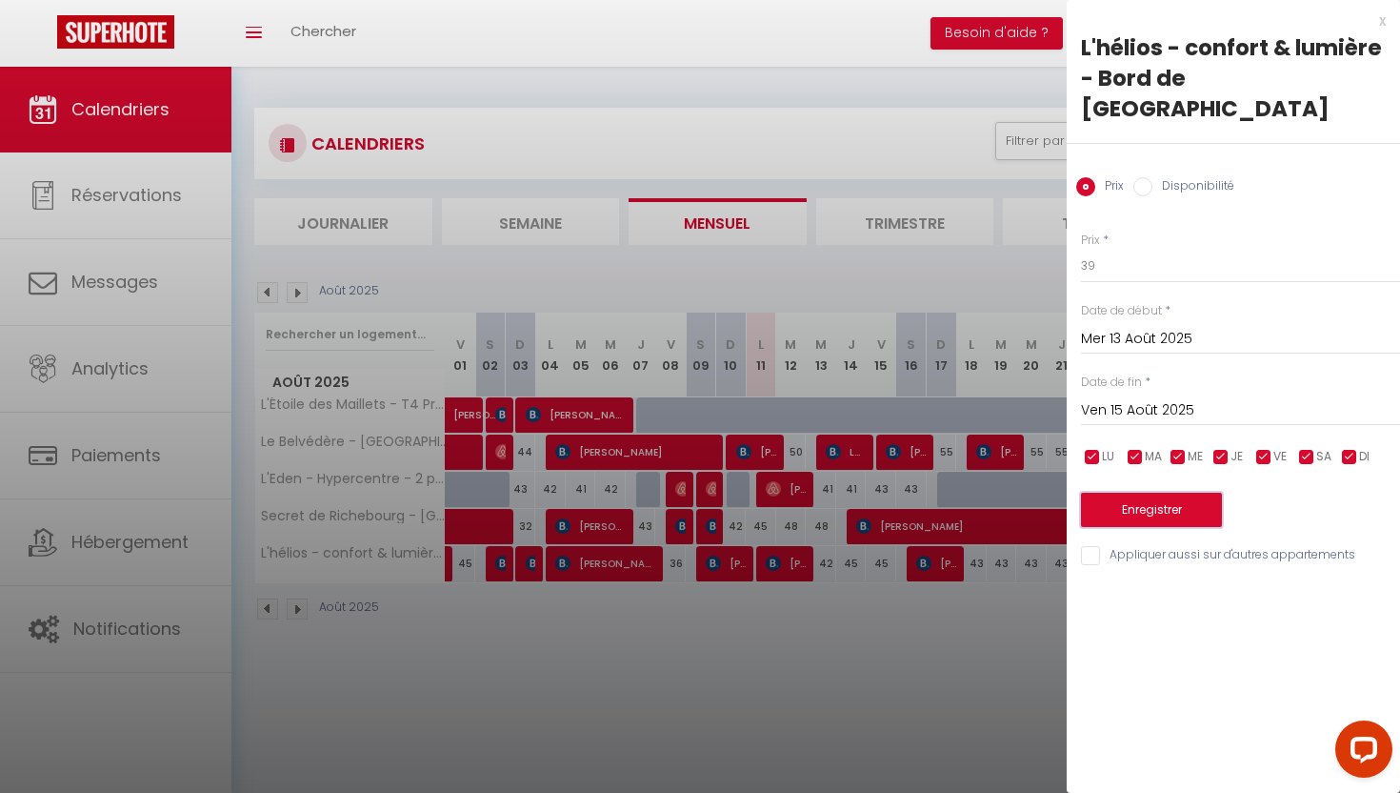
click at [1127, 492] on button "Enregistrer" at bounding box center [1151, 509] width 141 height 34
